Goal: Task Accomplishment & Management: Use online tool/utility

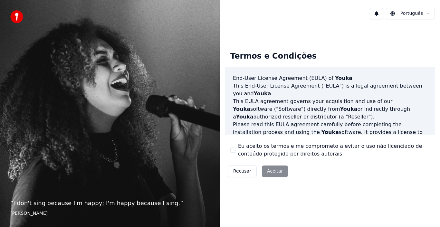
click at [271, 171] on div "Recusar Aceitar" at bounding box center [257, 171] width 65 height 17
click at [270, 170] on div "Recusar Aceitar" at bounding box center [257, 171] width 65 height 17
click at [234, 150] on button "Eu aceito os termos e me comprometo a evitar o uso não licenciado de conteúdo p…" at bounding box center [232, 150] width 5 height 5
click at [273, 172] on button "Aceitar" at bounding box center [275, 172] width 26 height 12
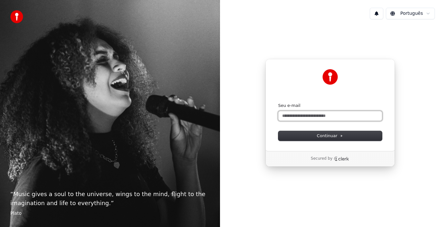
click at [301, 119] on input "Seu e-mail" at bounding box center [330, 116] width 104 height 10
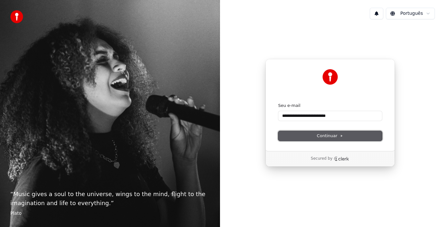
click at [323, 137] on span "Continuar" at bounding box center [330, 136] width 26 height 6
type input "**********"
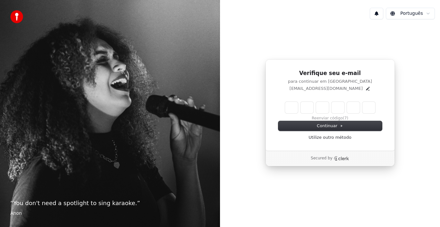
click at [292, 108] on input "Enter verification code" at bounding box center [330, 108] width 90 height 12
type input "******"
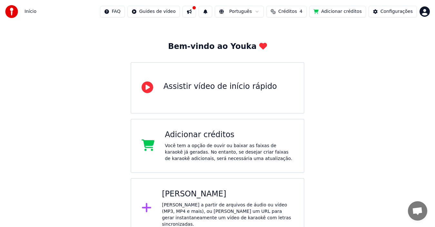
scroll to position [25, 0]
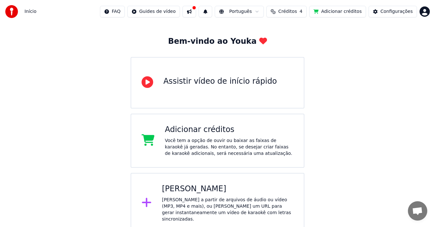
click at [203, 75] on div "Assistir vídeo de início rápido" at bounding box center [217, 83] width 174 height 52
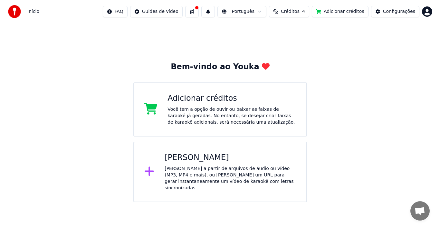
scroll to position [0, 0]
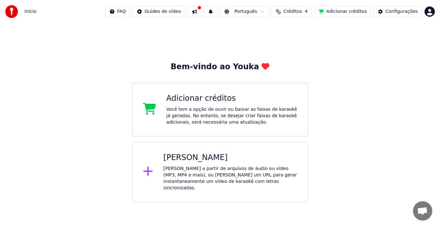
click at [203, 107] on div "Você tem a opção de ouvir ou baixar as faixas de karaokê já geradas. No entanto…" at bounding box center [231, 115] width 131 height 19
